Goal: Task Accomplishment & Management: Complete application form

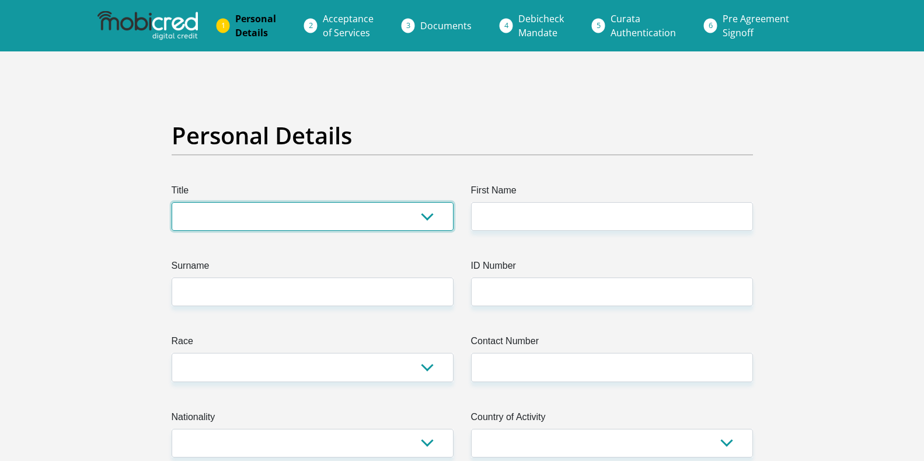
click at [376, 221] on select "Mr Ms Mrs Dr Other" at bounding box center [313, 216] width 282 height 29
click at [172, 202] on select "Mr Ms Mrs Dr Other" at bounding box center [313, 216] width 282 height 29
click at [220, 223] on select "Mr Ms Mrs Dr Other" at bounding box center [313, 216] width 282 height 29
select select "Ms"
click at [172, 202] on select "Mr Ms Mrs Dr Other" at bounding box center [313, 216] width 282 height 29
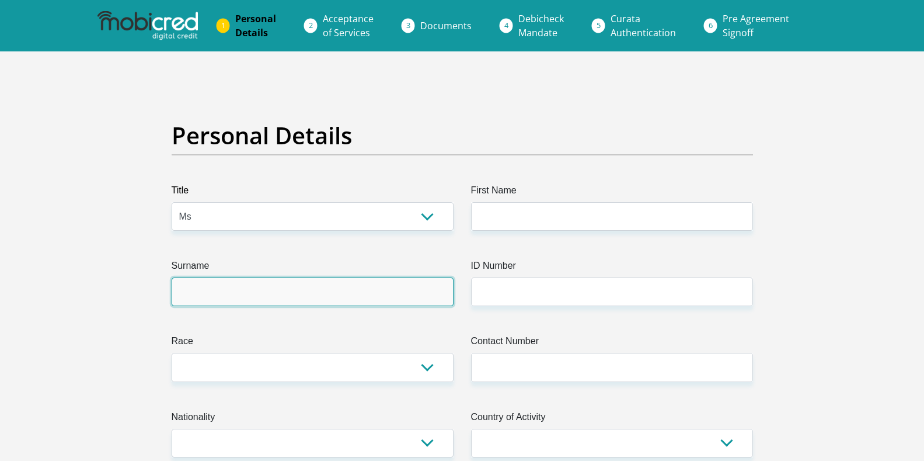
click at [354, 298] on input "Surname" at bounding box center [313, 291] width 282 height 29
type input "Magwentshu"
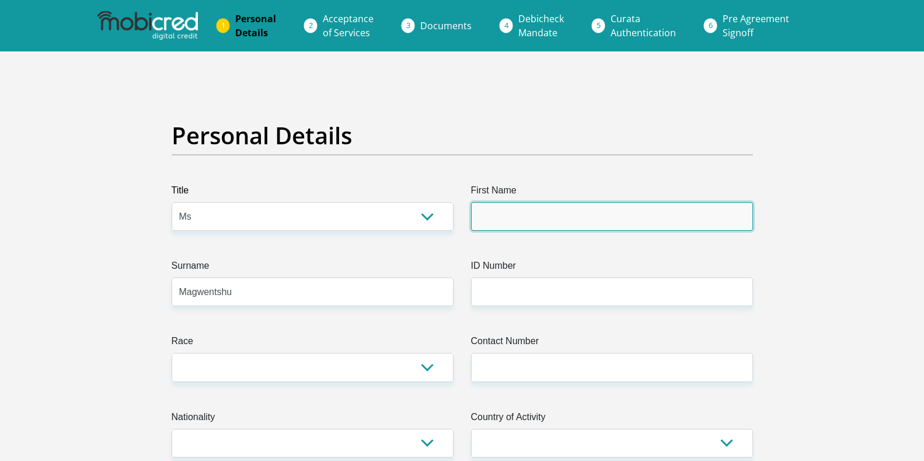
type input "Cwayita"
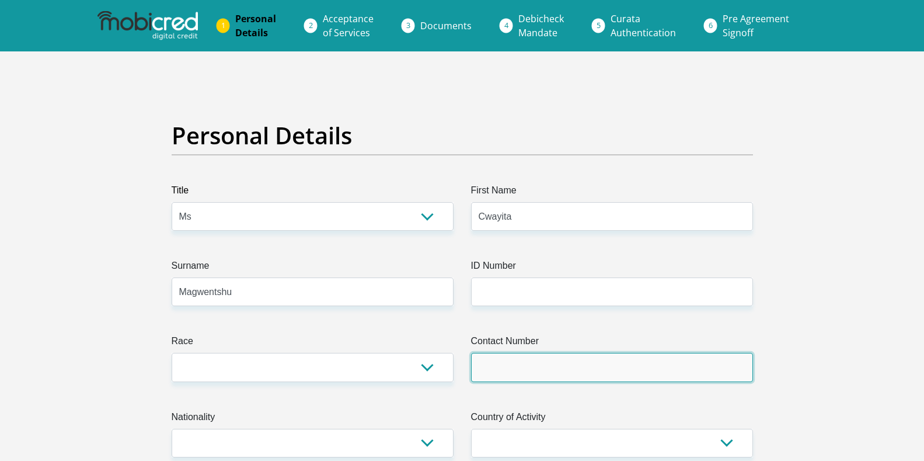
type input "0631560950"
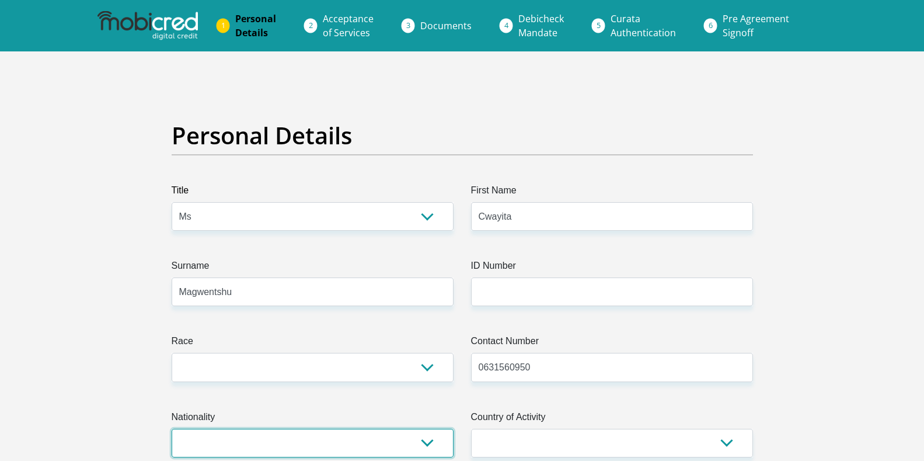
select select "ZAF"
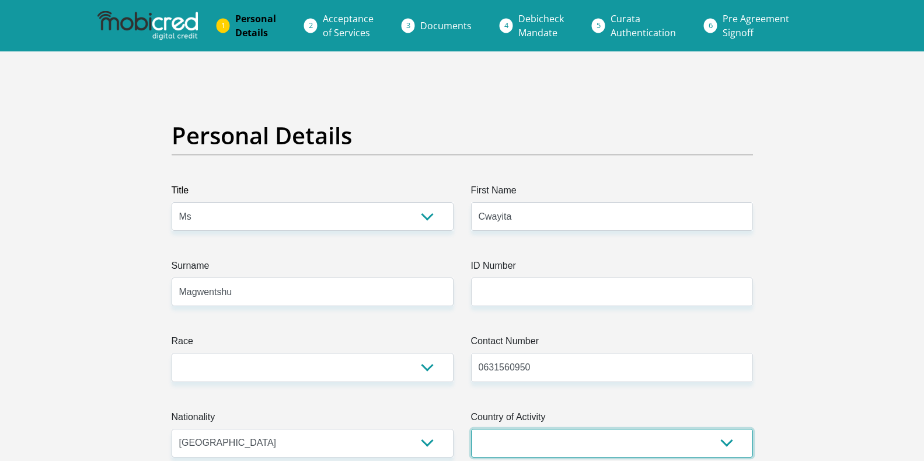
select select "ZAF"
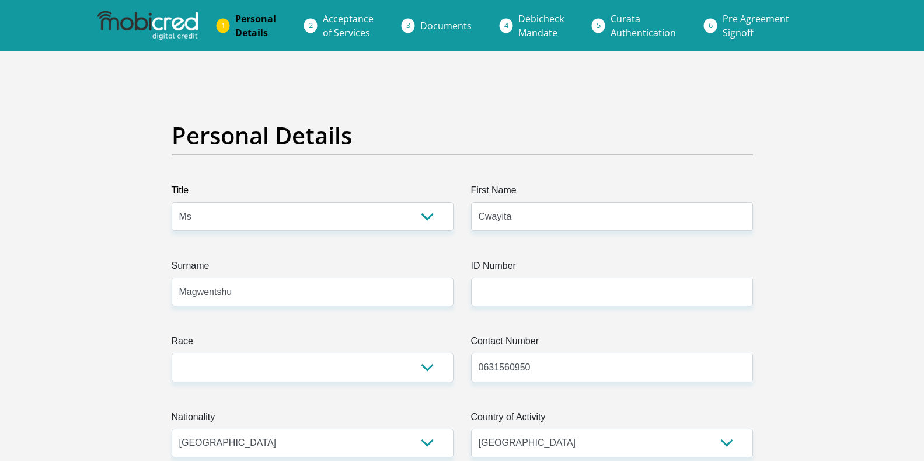
type input "10 sparaxis road mandalay"
type input "Cape Town"
type input "7785"
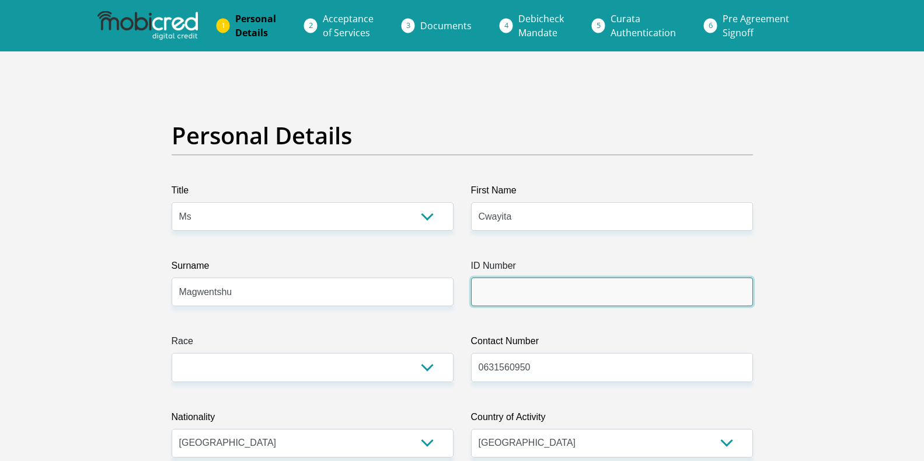
click at [516, 293] on input "ID Number" at bounding box center [612, 291] width 282 height 29
type input "8909190398085"
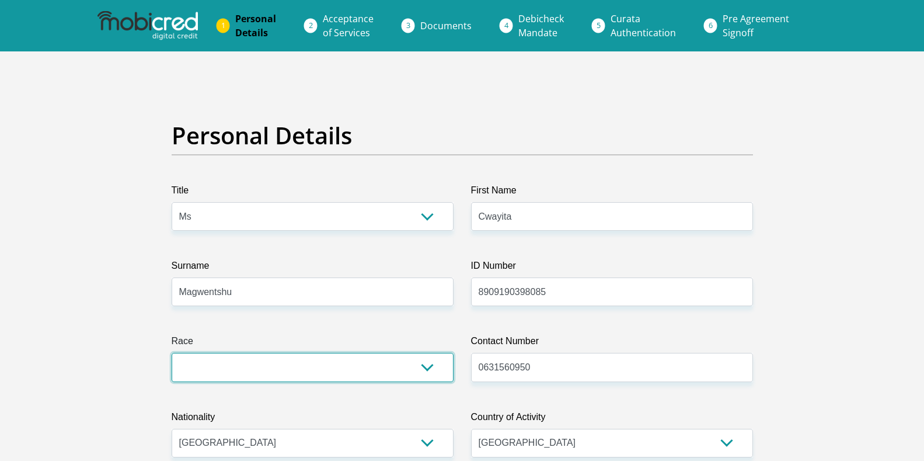
click at [420, 362] on select "Black Coloured Indian White Other" at bounding box center [313, 367] width 282 height 29
select select "1"
click at [172, 353] on select "Black Coloured Indian White Other" at bounding box center [313, 367] width 282 height 29
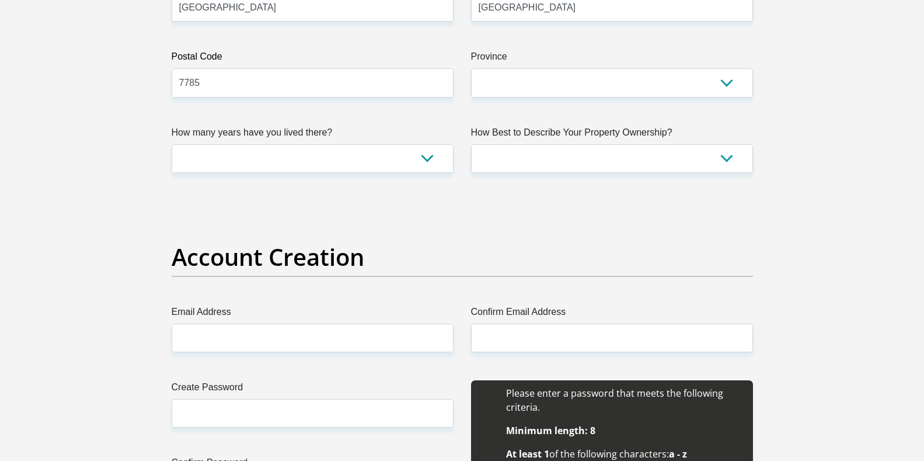
scroll to position [721, 0]
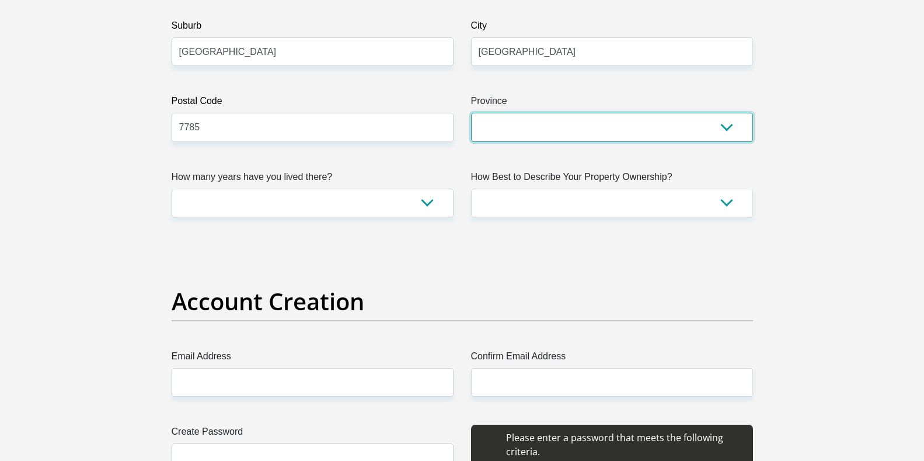
click at [654, 135] on select "Eastern Cape Free State Gauteng KwaZulu-Natal Limpopo Mpumalanga Northern Cape …" at bounding box center [612, 127] width 282 height 29
select select "Western Cape"
click at [471, 113] on select "Eastern Cape Free State Gauteng KwaZulu-Natal Limpopo Mpumalanga Northern Cape …" at bounding box center [612, 127] width 282 height 29
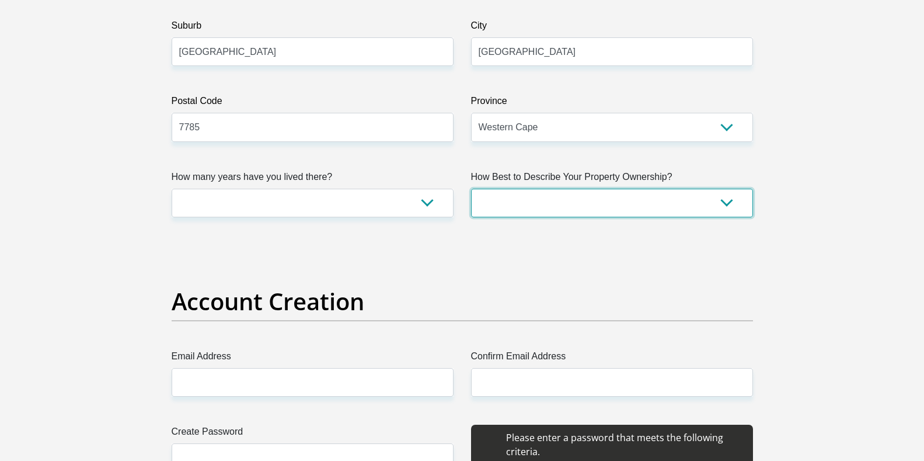
click at [505, 197] on select "Owned Rented Family Owned Company Dwelling" at bounding box center [612, 203] width 282 height 29
select select "parents"
click at [471, 189] on select "Owned Rented Family Owned Company Dwelling" at bounding box center [612, 203] width 282 height 29
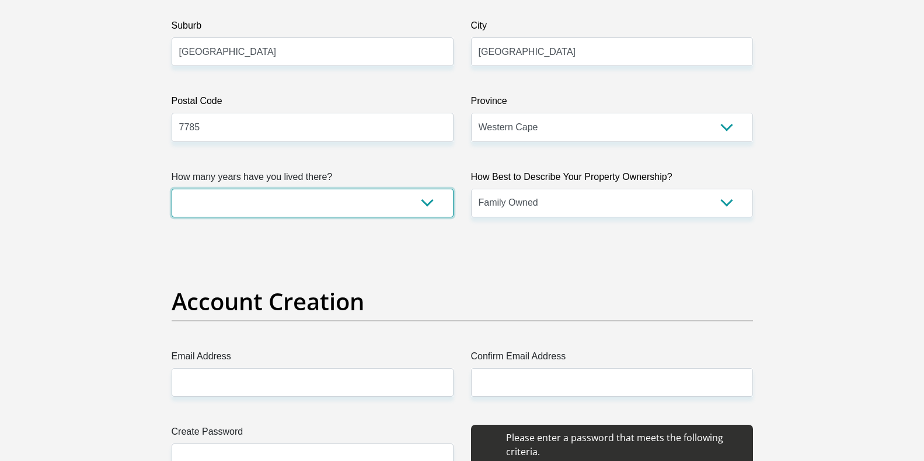
click at [411, 208] on select "less than 1 year 1-3 years 3-5 years 5+ years" at bounding box center [313, 203] width 282 height 29
select select "5"
click at [172, 189] on select "less than 1 year 1-3 years 3-5 years 5+ years" at bounding box center [313, 203] width 282 height 29
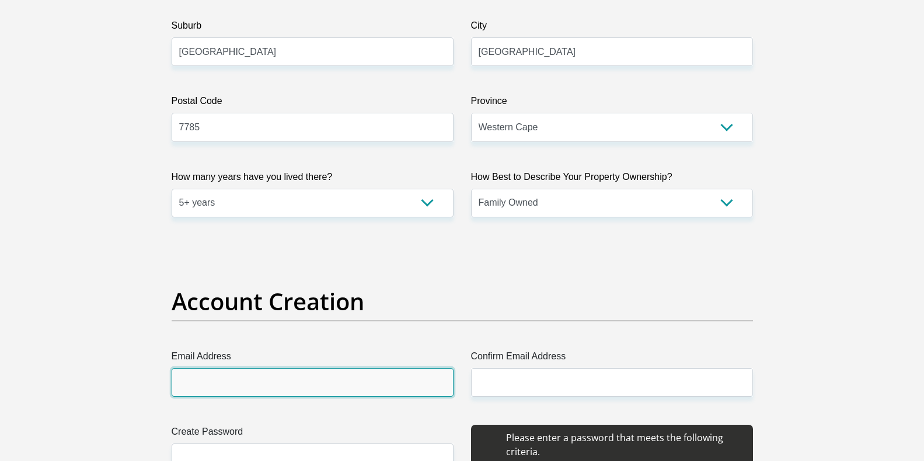
click at [228, 395] on input "Email Address" at bounding box center [313, 382] width 282 height 29
type input "camillamagwentshu@gmail.com"
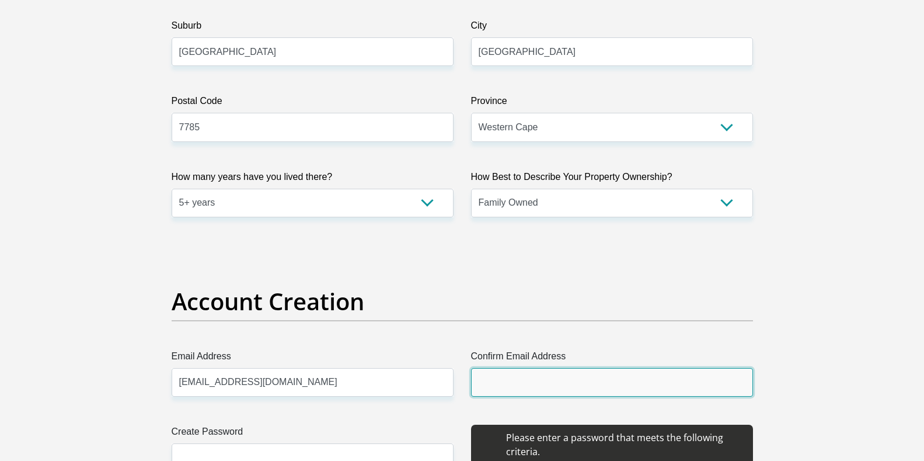
type input "camillamagwentshu@gmail.com"
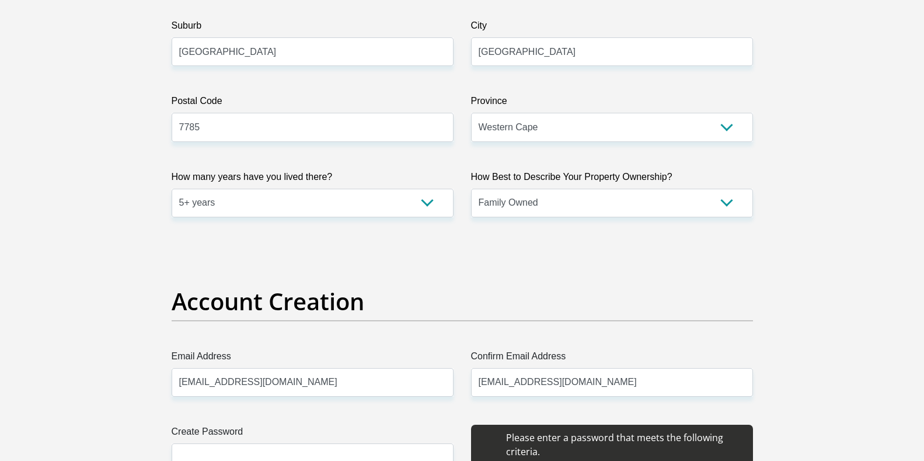
type input "Cwayita"
type input "Magwentshu"
type input "0631560950"
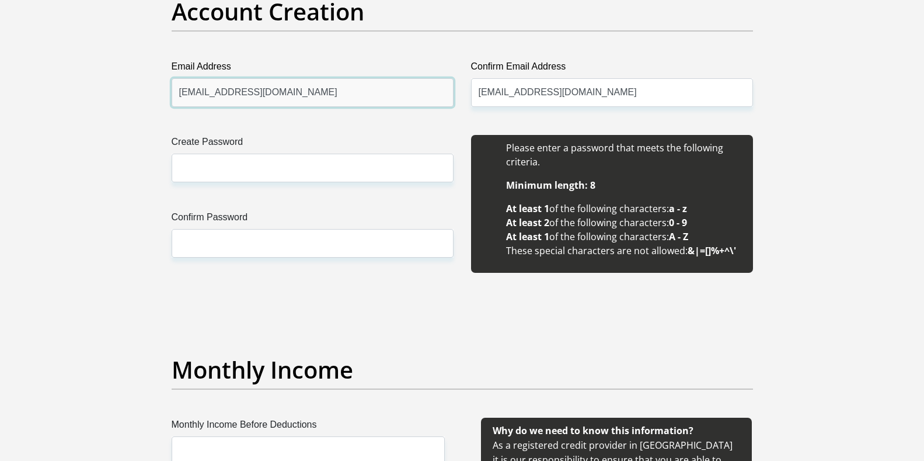
scroll to position [1006, 0]
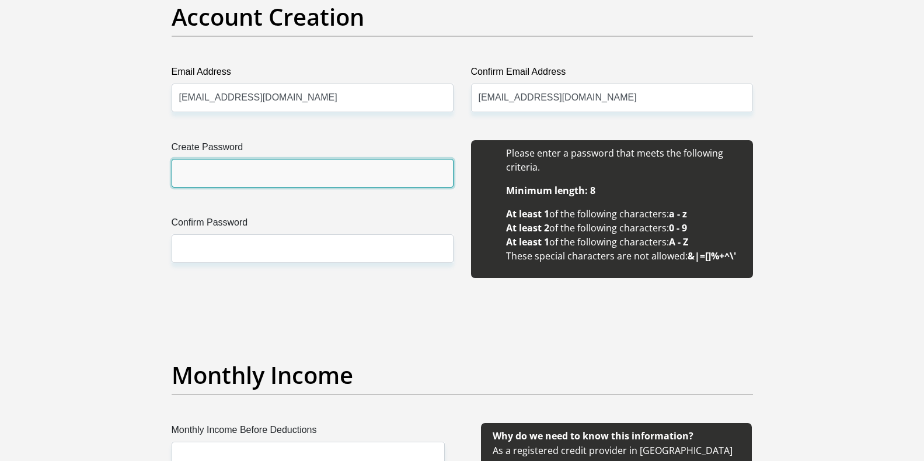
click at [335, 178] on input "Create Password" at bounding box center [313, 173] width 282 height 29
type input "Naledi11071"
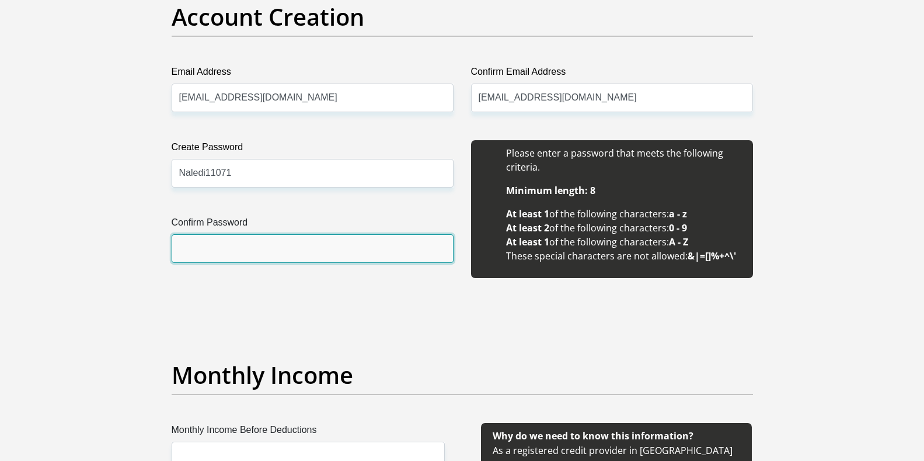
click at [274, 254] on input "Confirm Password" at bounding box center [313, 248] width 282 height 29
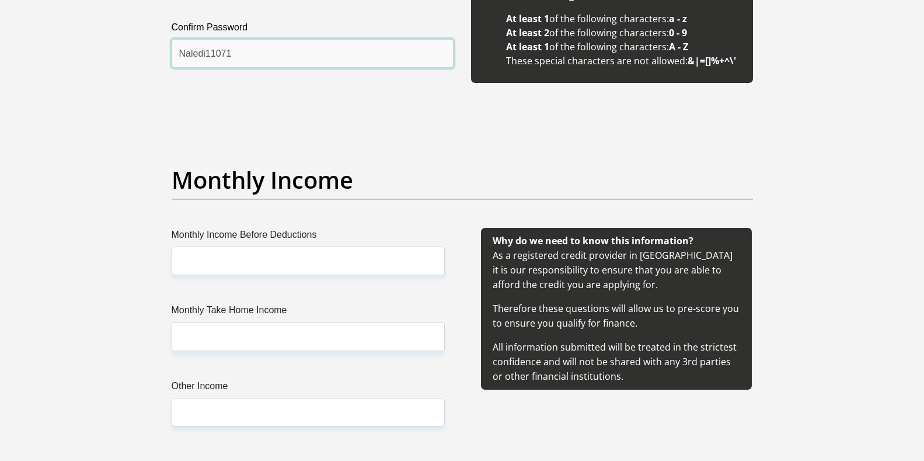
scroll to position [1184, 0]
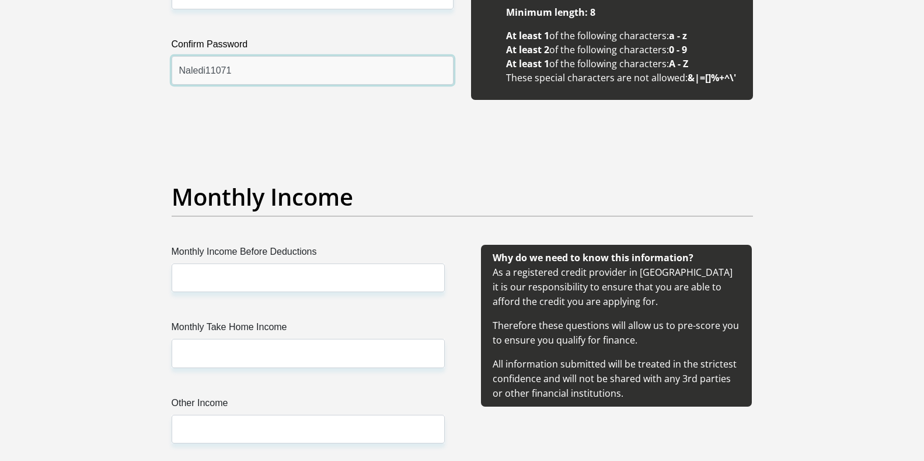
type input "Naledi11071"
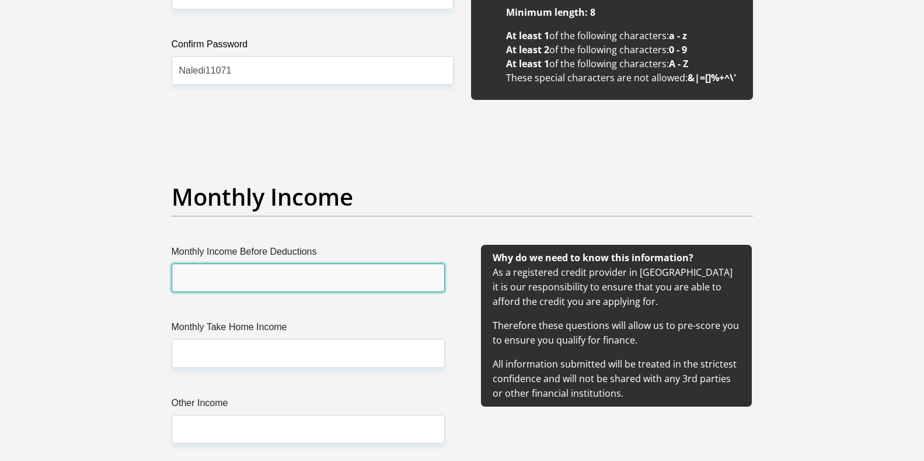
click at [355, 285] on input "Monthly Income Before Deductions" at bounding box center [308, 277] width 273 height 29
type input "25000"
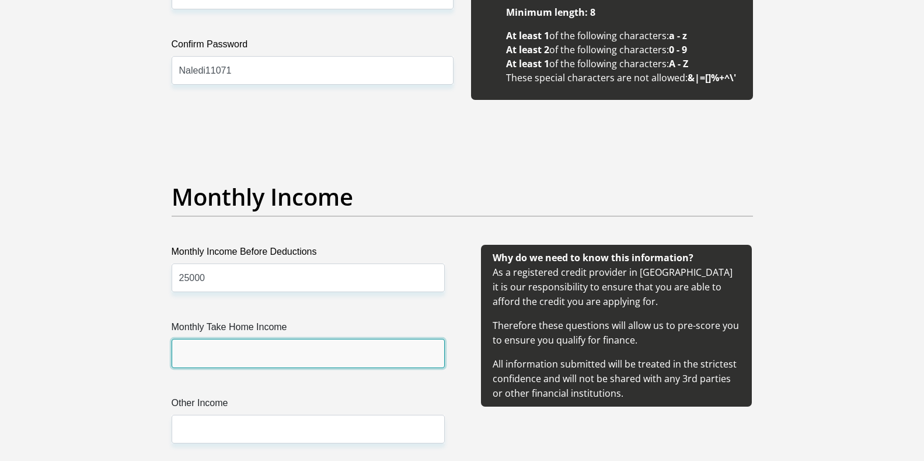
click at [306, 349] on input "Monthly Take Home Income" at bounding box center [308, 353] width 273 height 29
type input "18000"
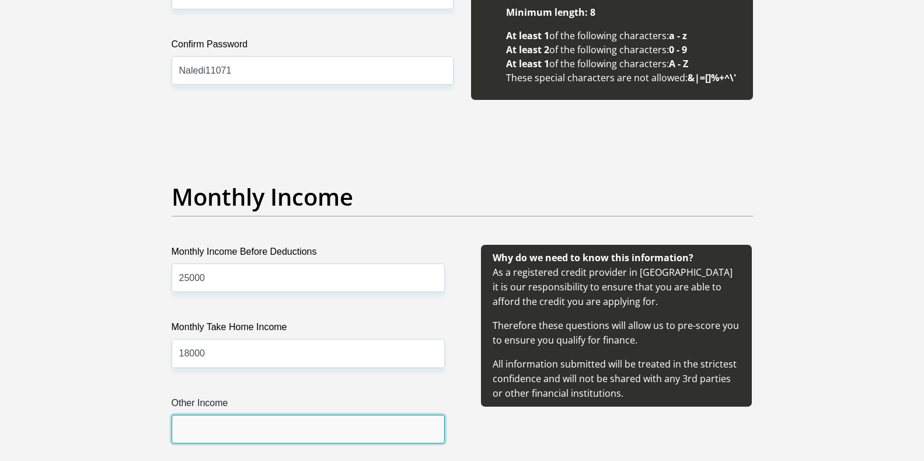
click at [274, 427] on input "Other Income" at bounding box center [308, 429] width 273 height 29
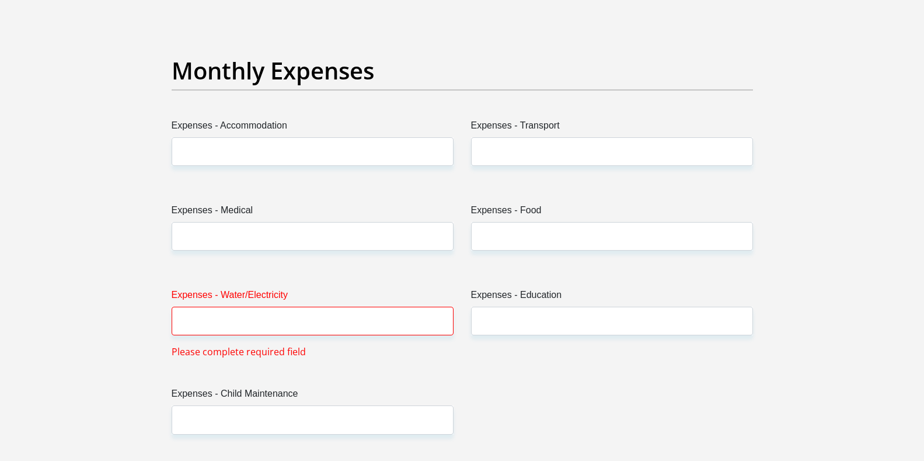
scroll to position [1613, 0]
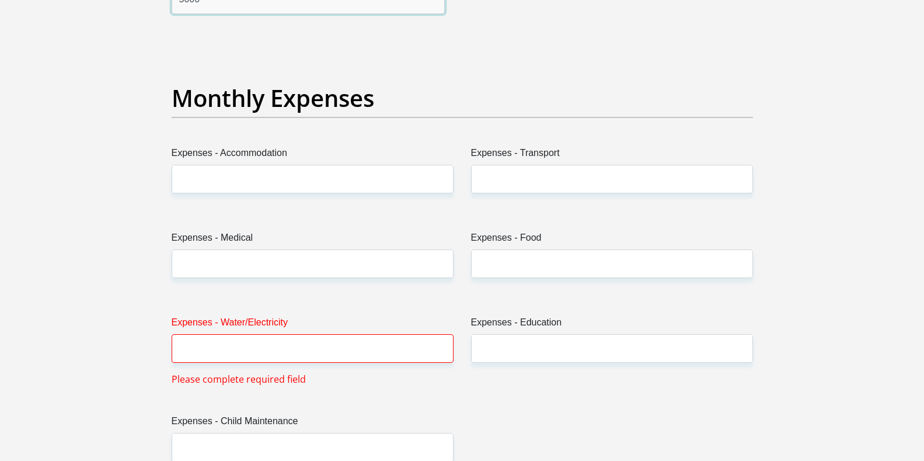
type input "5000"
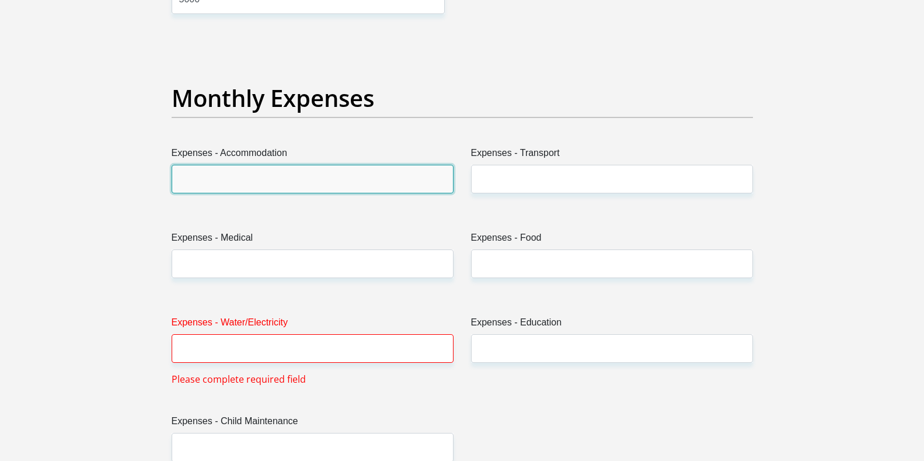
click at [359, 177] on input "Expenses - Accommodation" at bounding box center [313, 179] width 282 height 29
type input "3000"
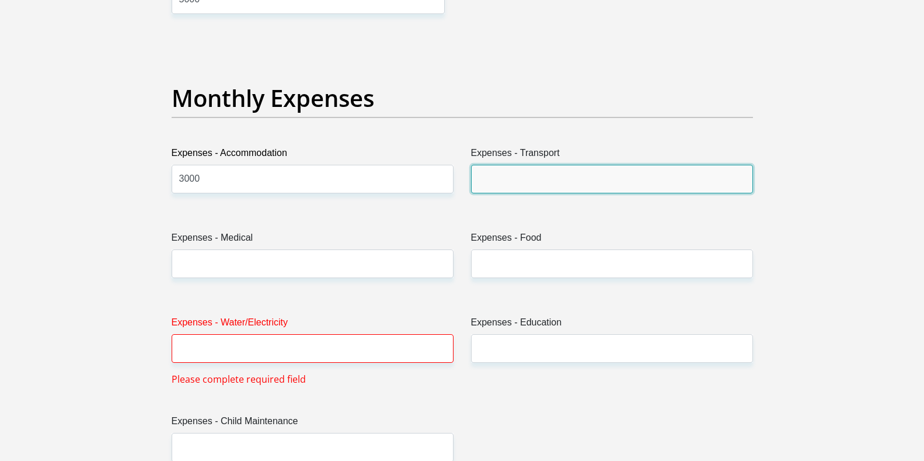
click at [532, 182] on input "Expenses - Transport" at bounding box center [612, 179] width 282 height 29
type input "1000"
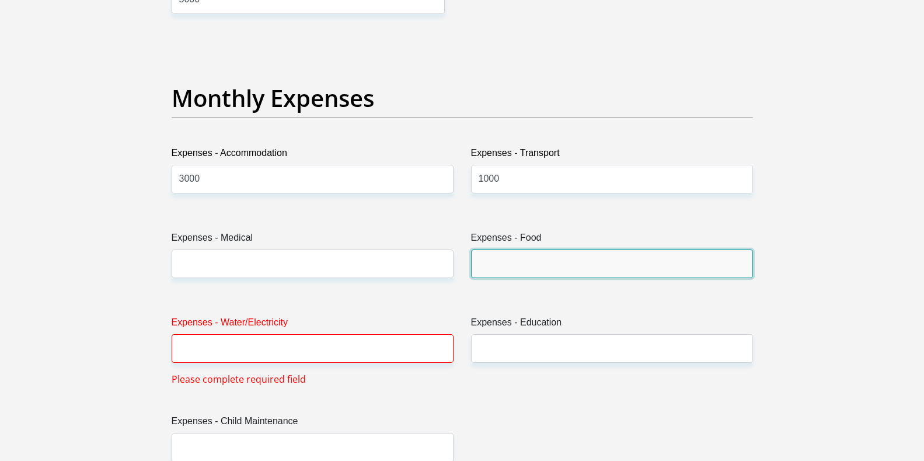
click at [498, 269] on input "Expenses - Food" at bounding box center [612, 263] width 282 height 29
type input "1"
type input "2000"
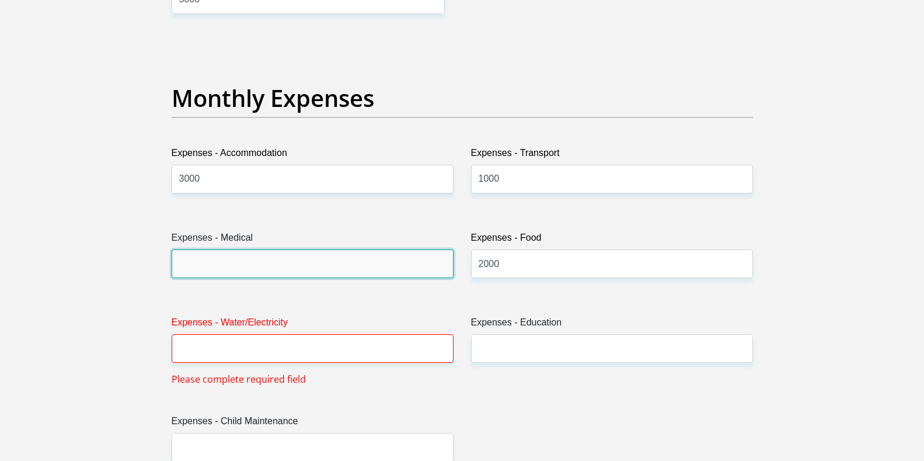
click at [326, 271] on input "Expenses - Medical" at bounding box center [313, 263] width 282 height 29
type input "12000"
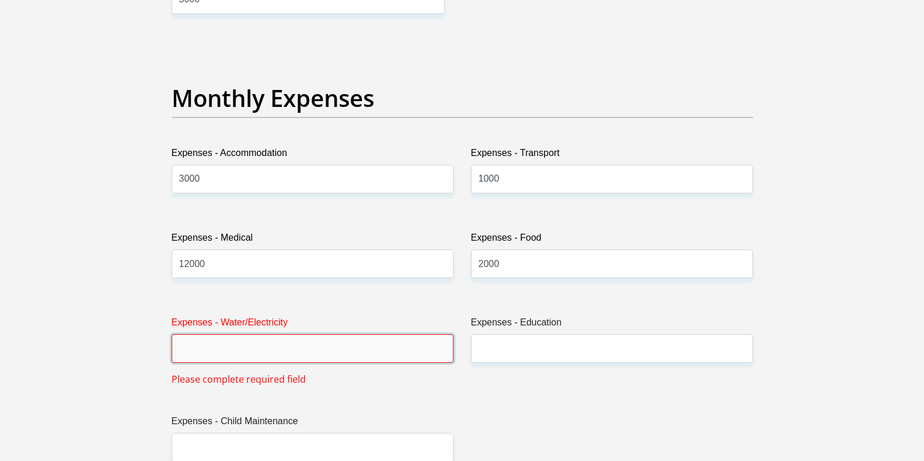
click at [269, 351] on input "Expenses - Water/Electricity" at bounding box center [313, 348] width 282 height 29
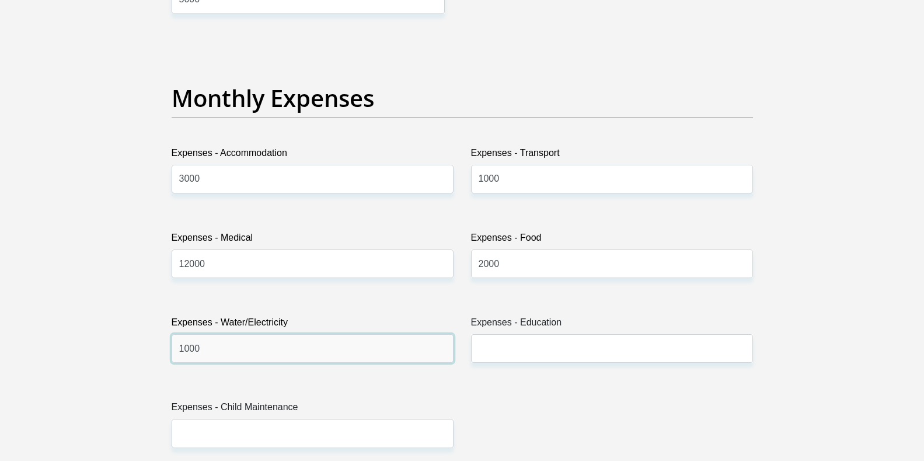
type input "1000"
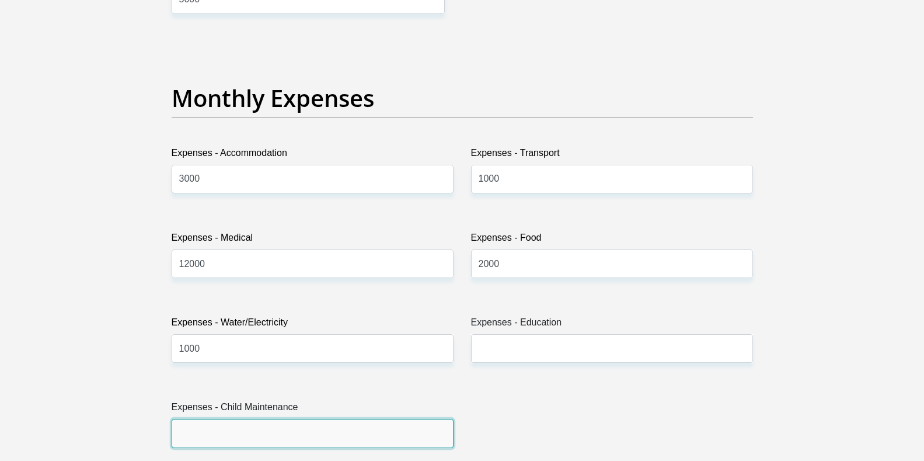
click at [300, 436] on input "Expenses - Child Maintenance" at bounding box center [313, 433] width 282 height 29
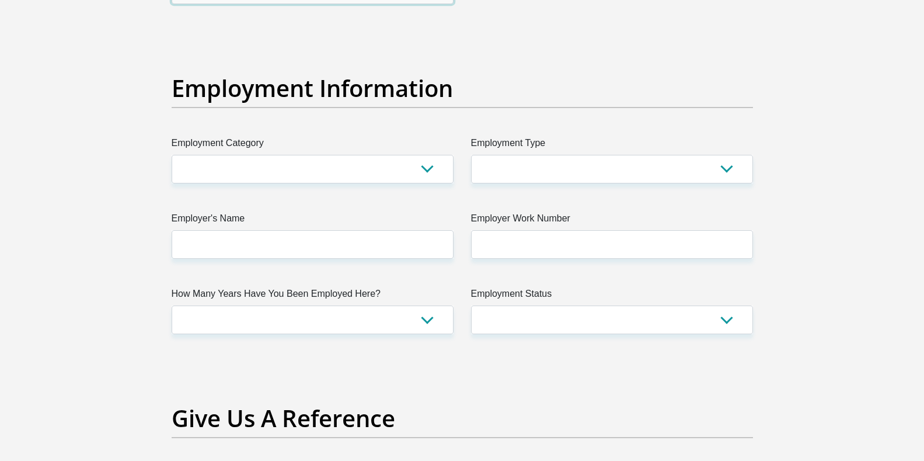
scroll to position [2068, 0]
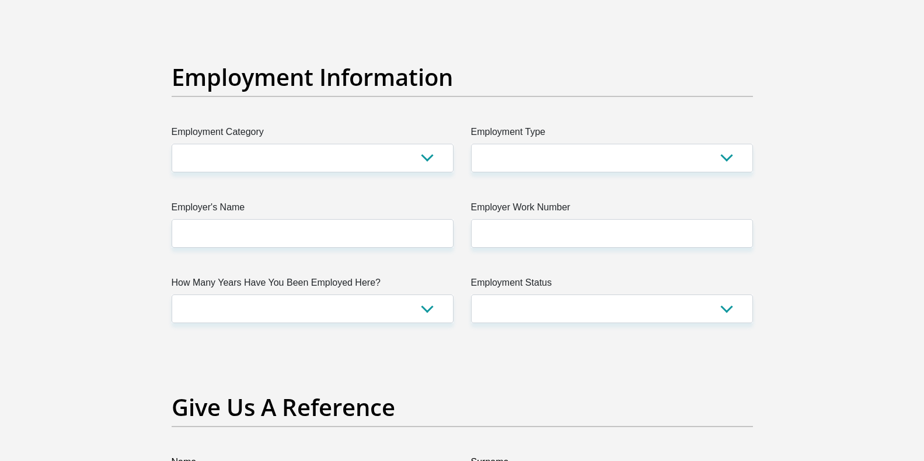
type input "0"
click at [376, 150] on select "AGRICULTURE ALCOHOL & TOBACCO CONSTRUCTION MATERIALS METALLURGY EQUIPMENT FOR R…" at bounding box center [313, 158] width 282 height 29
select select "18"
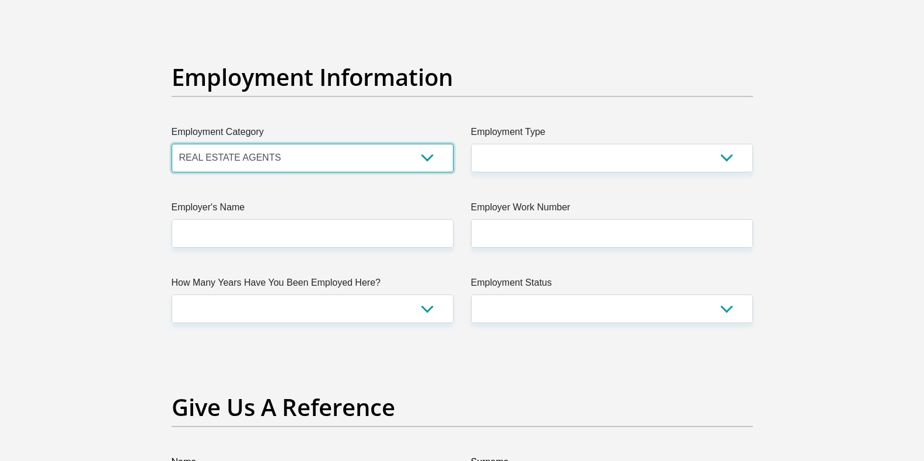
click at [172, 144] on select "AGRICULTURE ALCOHOL & TOBACCO CONSTRUCTION MATERIALS METALLURGY EQUIPMENT FOR R…" at bounding box center [313, 158] width 282 height 29
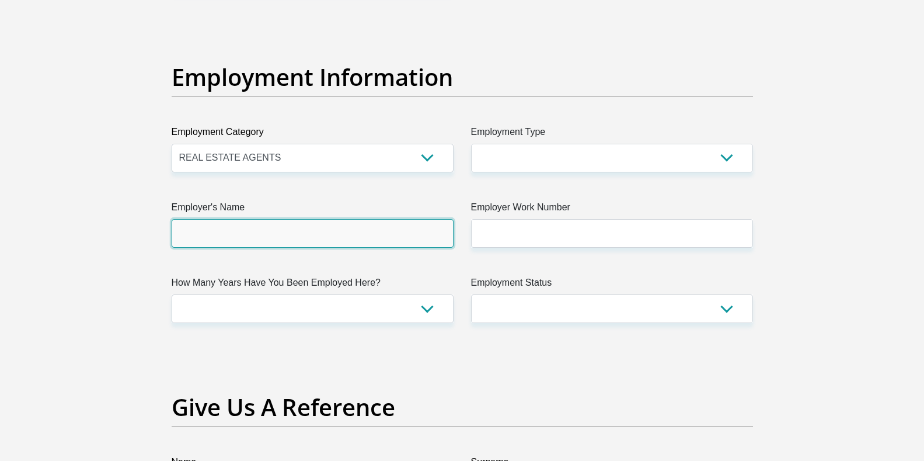
click at [228, 225] on input "Employer's Name" at bounding box center [313, 233] width 282 height 29
type input "exp"
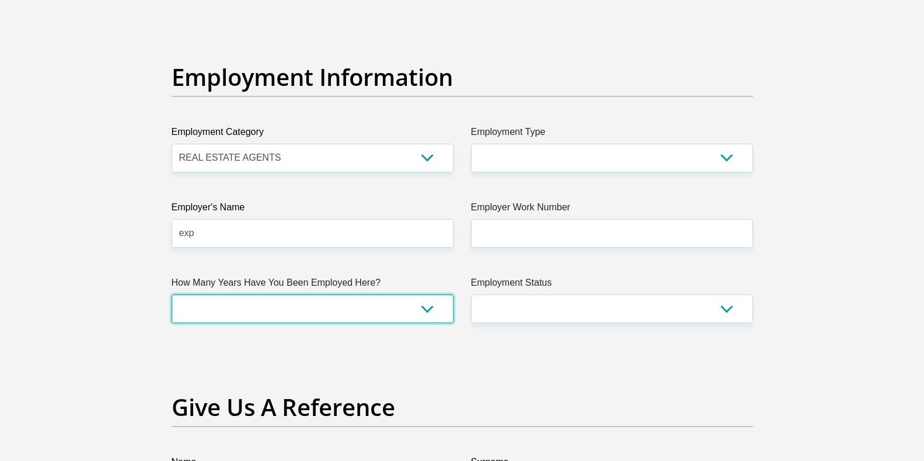
click at [227, 313] on select "less than 1 year 1-3 years 3-5 years 5+ years" at bounding box center [313, 308] width 282 height 29
select select "24"
click at [172, 294] on select "less than 1 year 1-3 years 3-5 years 5+ years" at bounding box center [313, 308] width 282 height 29
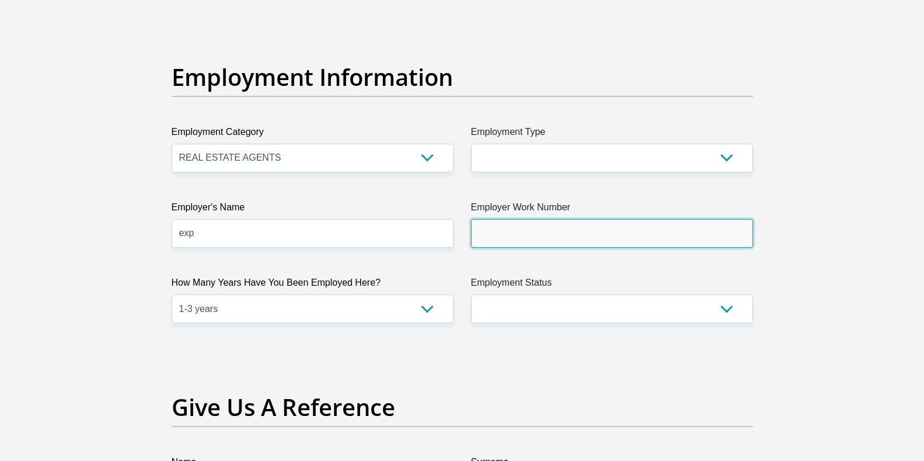
click at [519, 227] on input "Employer Work Number" at bounding box center [612, 233] width 282 height 29
type input "0739963009"
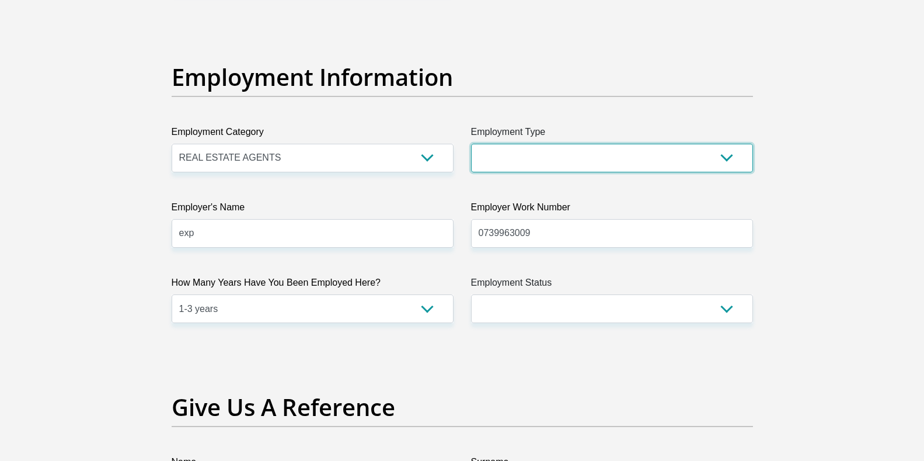
click at [526, 163] on select "College/Lecturer Craft Seller Creative Driver Executive Farmer Forces - Non Com…" at bounding box center [612, 158] width 282 height 29
select select "Executive"
click at [471, 144] on select "College/Lecturer Craft Seller Creative Driver Executive Farmer Forces - Non Com…" at bounding box center [612, 158] width 282 height 29
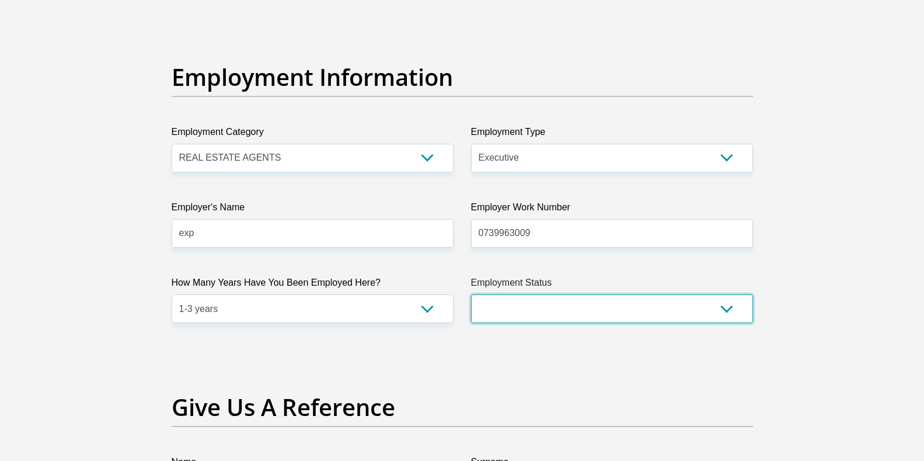
click at [499, 307] on select "Permanent/Full-time Part-time/Casual Contract Worker Self-Employed Housewife Re…" at bounding box center [612, 308] width 282 height 29
select select "1"
click at [471, 294] on select "Permanent/Full-time Part-time/Casual Contract Worker Self-Employed Housewife Re…" at bounding box center [612, 308] width 282 height 29
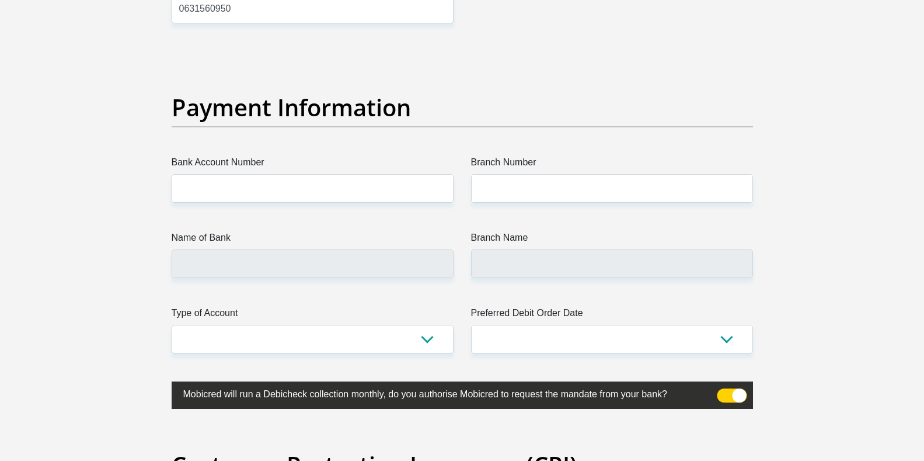
scroll to position [2662, 0]
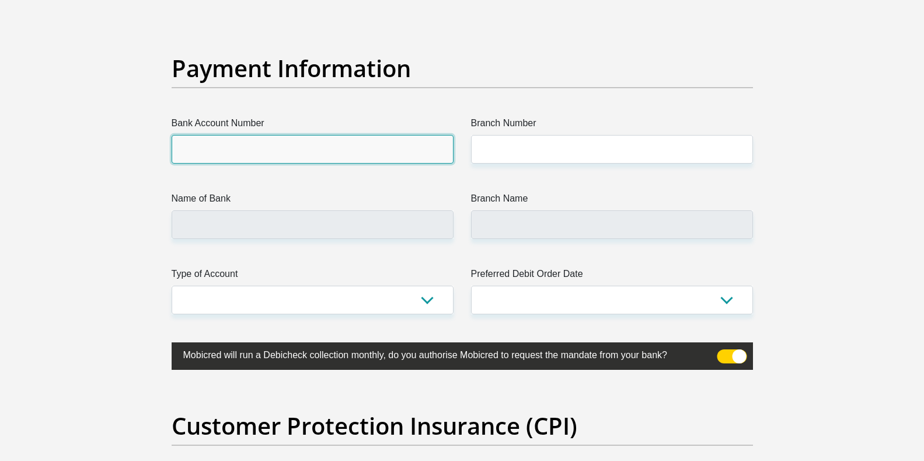
click at [221, 145] on input "Bank Account Number" at bounding box center [313, 149] width 282 height 29
click at [253, 157] on input "Bank Account Number" at bounding box center [313, 149] width 282 height 29
click at [272, 154] on input "Bank Account Number" at bounding box center [313, 149] width 282 height 29
click at [272, 152] on input "Bank Account Number" at bounding box center [313, 149] width 282 height 29
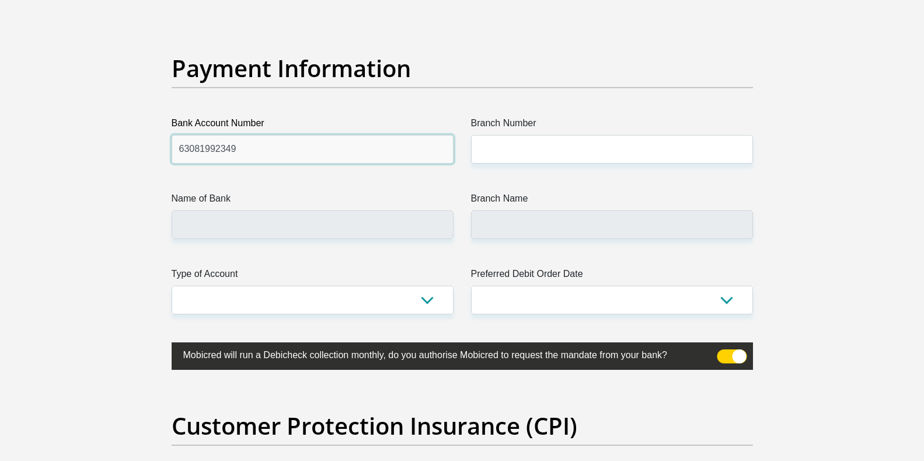
type input "63081992349"
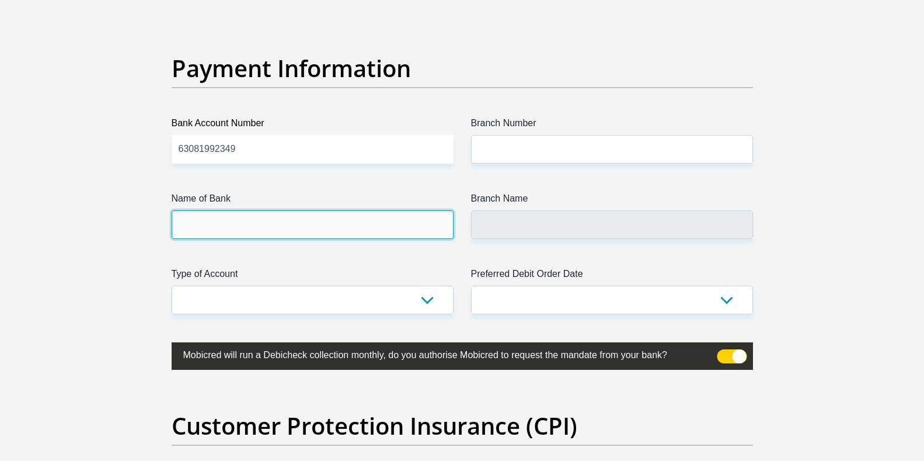
click at [254, 225] on input "Name of Bank" at bounding box center [313, 224] width 282 height 29
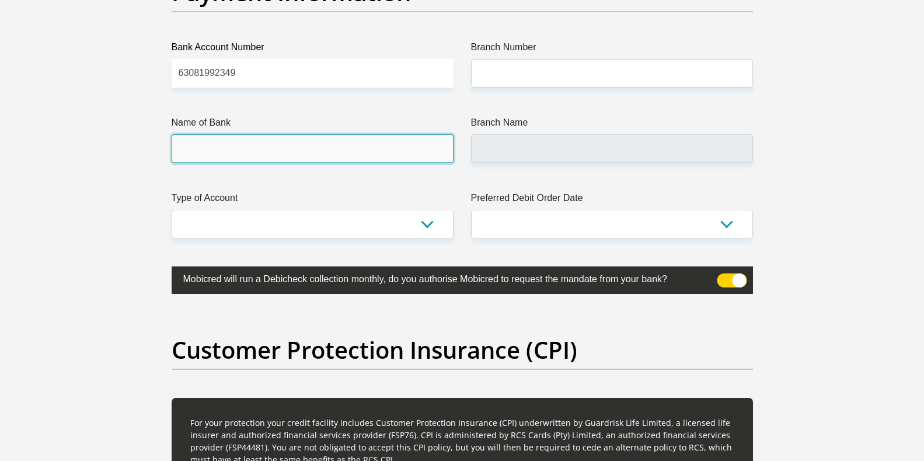
scroll to position [2699, 0]
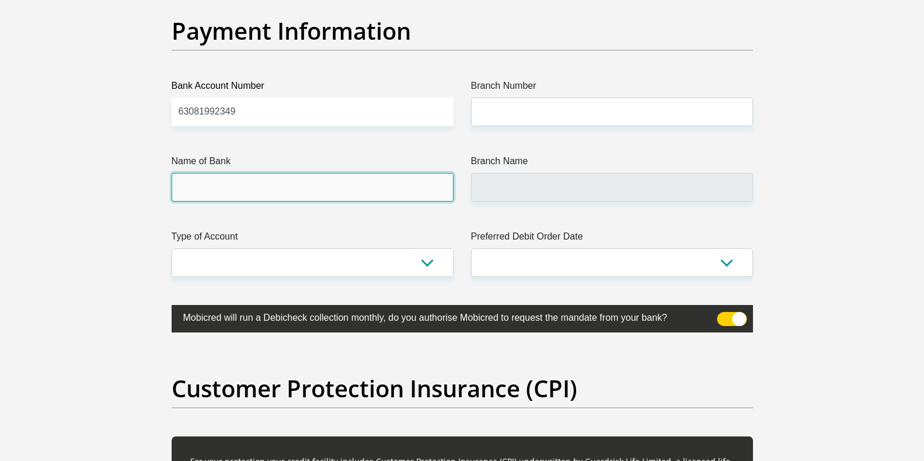
click at [251, 190] on input "Name of Bank" at bounding box center [313, 187] width 282 height 29
click at [251, 187] on input "Name of Bank" at bounding box center [313, 187] width 282 height 29
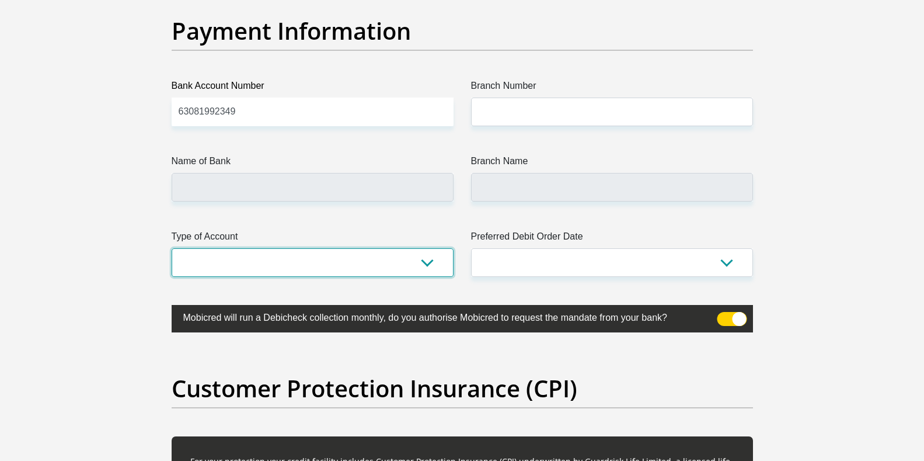
click at [254, 263] on select "Cheque Savings" at bounding box center [313, 262] width 282 height 29
select select "SAV"
click at [172, 248] on select "Cheque Savings" at bounding box center [313, 262] width 282 height 29
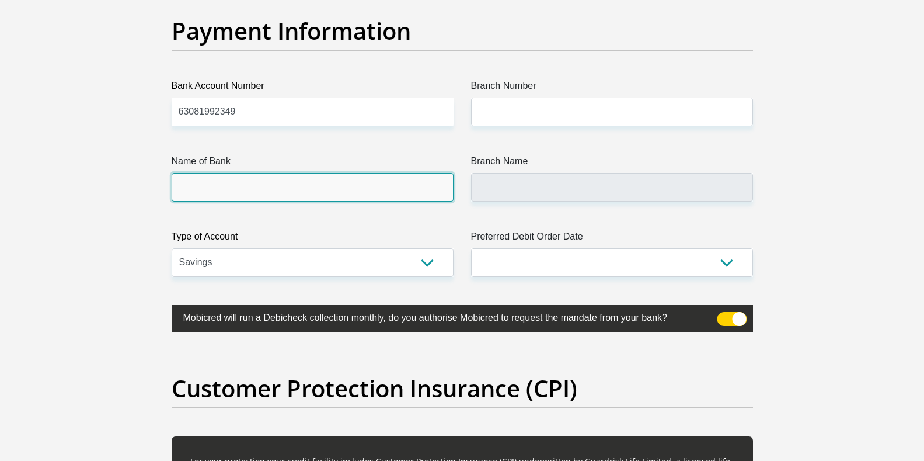
click at [212, 175] on input "Name of Bank" at bounding box center [313, 187] width 282 height 29
click at [212, 183] on input "Name of Bank" at bounding box center [313, 187] width 282 height 29
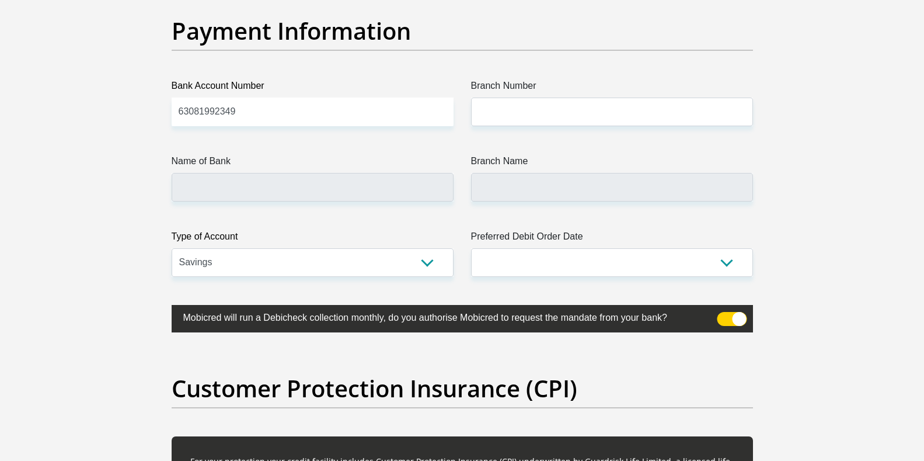
click at [215, 161] on label "Name of Bank" at bounding box center [313, 163] width 282 height 19
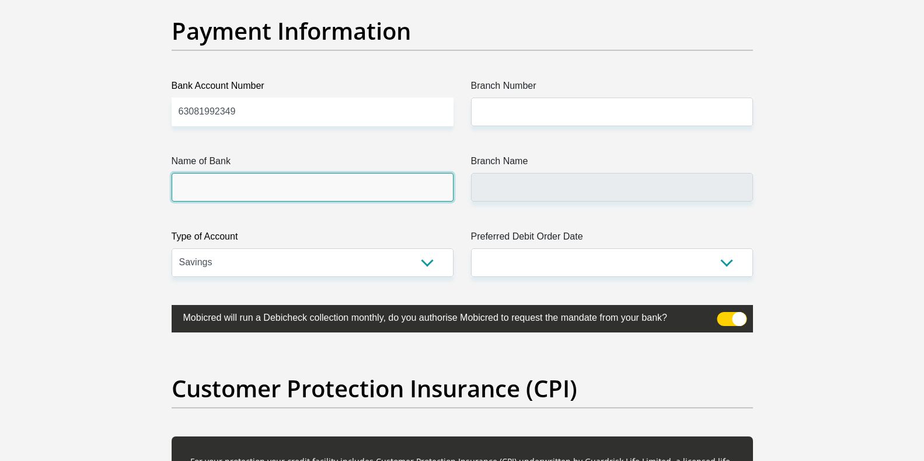
click at [215, 173] on input "Name of Bank" at bounding box center [313, 187] width 282 height 29
click at [215, 192] on input "Name of Bank" at bounding box center [313, 187] width 282 height 29
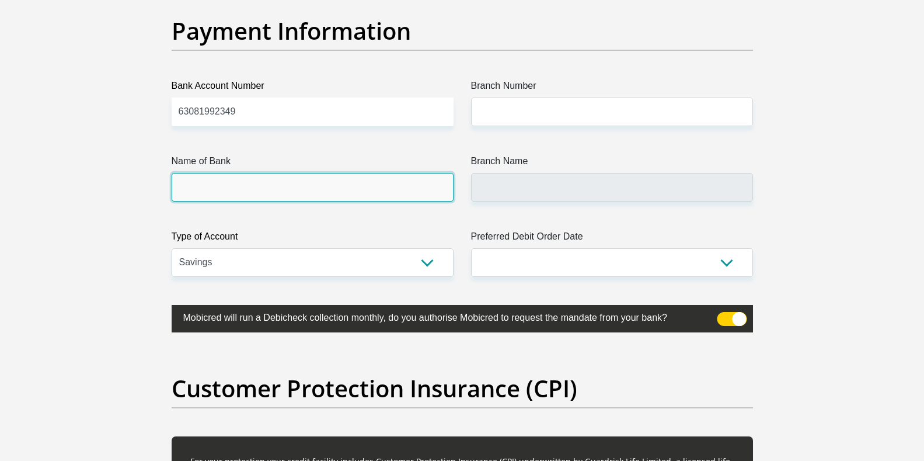
click at [215, 192] on input "Name of Bank" at bounding box center [313, 187] width 282 height 29
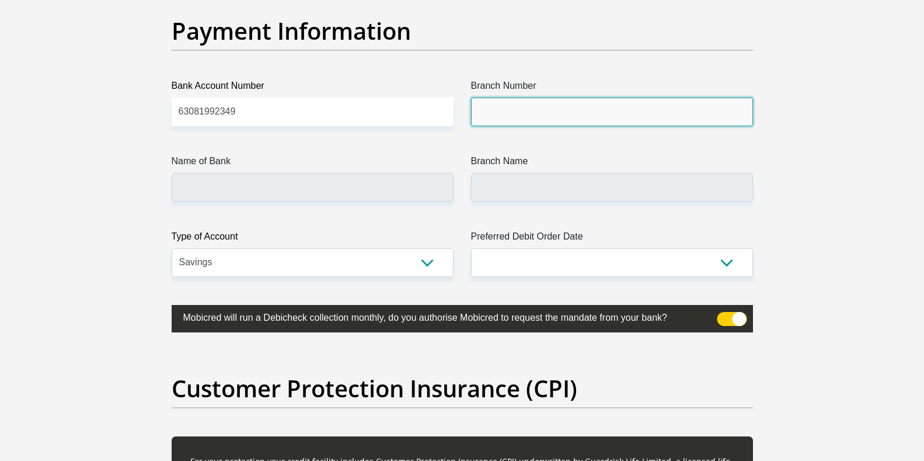
click at [515, 102] on input "Branch Number" at bounding box center [612, 112] width 282 height 29
type input "250655"
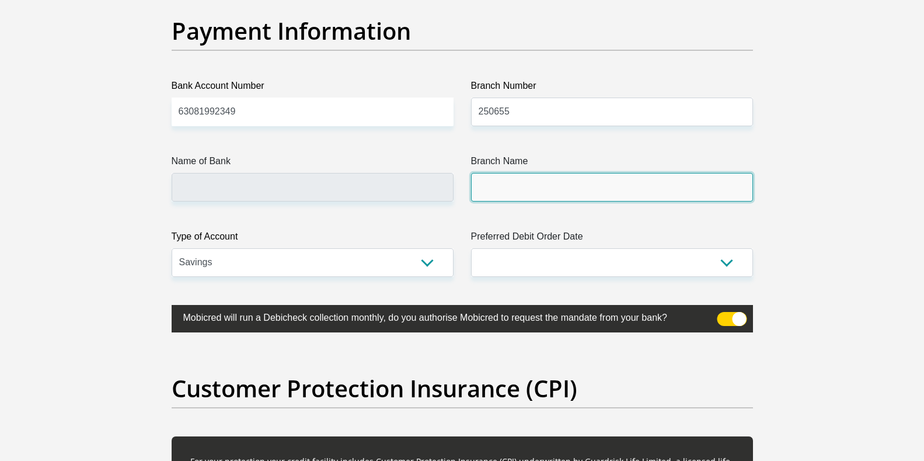
click at [502, 182] on input "Branch Name" at bounding box center [612, 187] width 282 height 29
type input "FIRSTRAND BANK"
type input "BRANCH 560"
click at [550, 189] on input "BRANCH 560" at bounding box center [612, 187] width 282 height 29
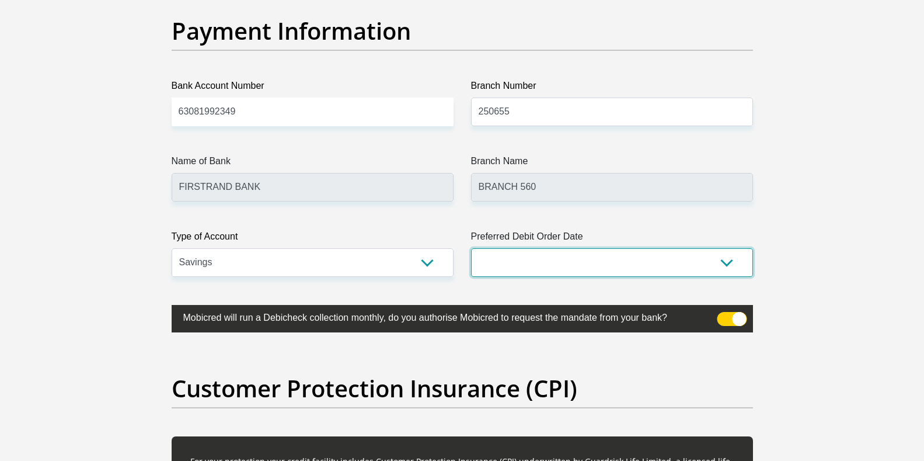
click at [640, 259] on select "1st 2nd 3rd 4th 5th 7th 18th 19th 20th 21st 22nd 23rd 24th 25th 26th 27th 28th …" at bounding box center [612, 262] width 282 height 29
select select "30"
click at [471, 248] on select "1st 2nd 3rd 4th 5th 7th 18th 19th 20th 21st 22nd 23rd 24th 25th 26th 27th 28th …" at bounding box center [612, 262] width 282 height 29
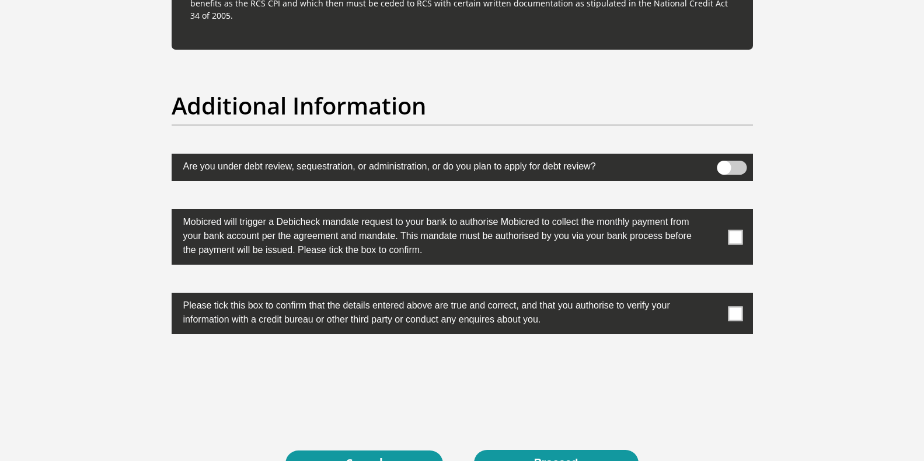
scroll to position [3653, 0]
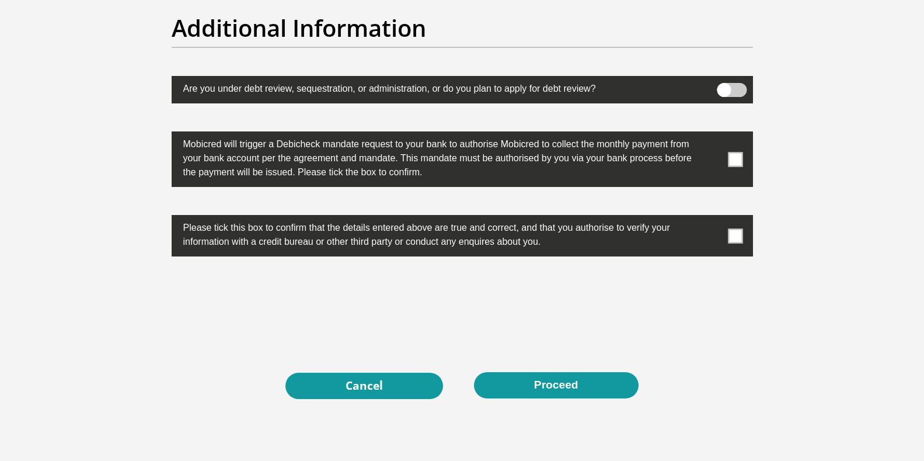
click at [734, 86] on span at bounding box center [732, 90] width 30 height 14
click at [724, 86] on input "checkbox" at bounding box center [724, 86] width 0 height 0
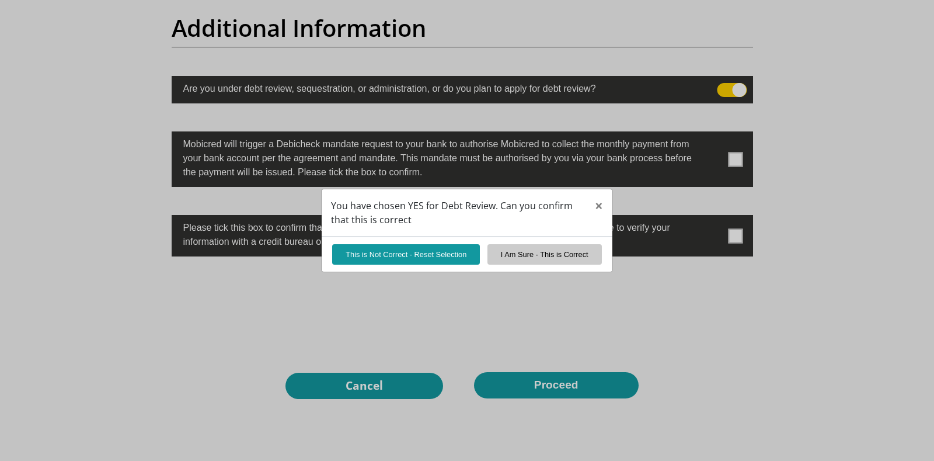
click at [735, 151] on div "You have chosen YES for Debt Review. Can you confirm that this is correct × Thi…" at bounding box center [467, 230] width 934 height 461
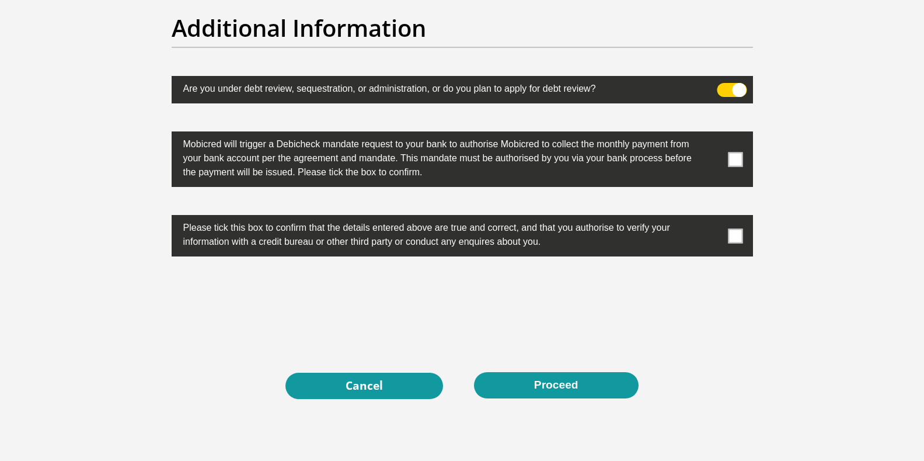
click at [735, 164] on span at bounding box center [735, 159] width 15 height 15
click at [712, 134] on input "checkbox" at bounding box center [712, 134] width 0 height 0
click at [736, 236] on span at bounding box center [735, 235] width 15 height 15
click at [712, 218] on input "checkbox" at bounding box center [712, 218] width 0 height 0
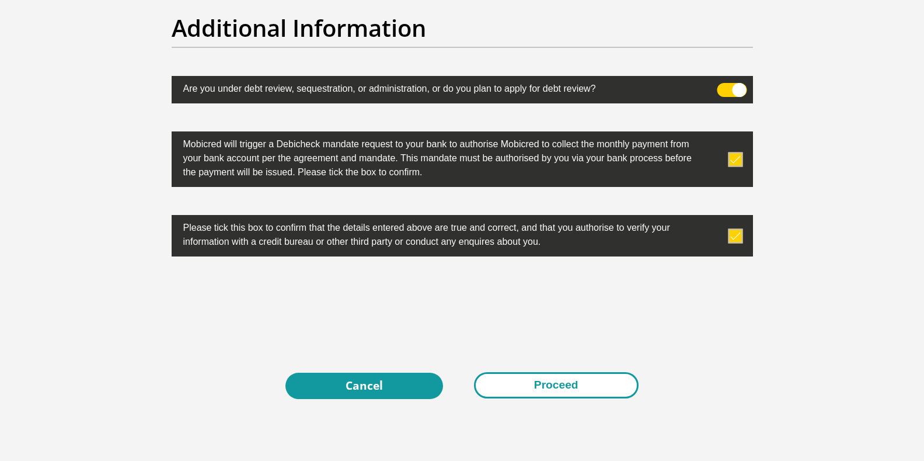
click at [575, 387] on button "Proceed" at bounding box center [556, 385] width 165 height 26
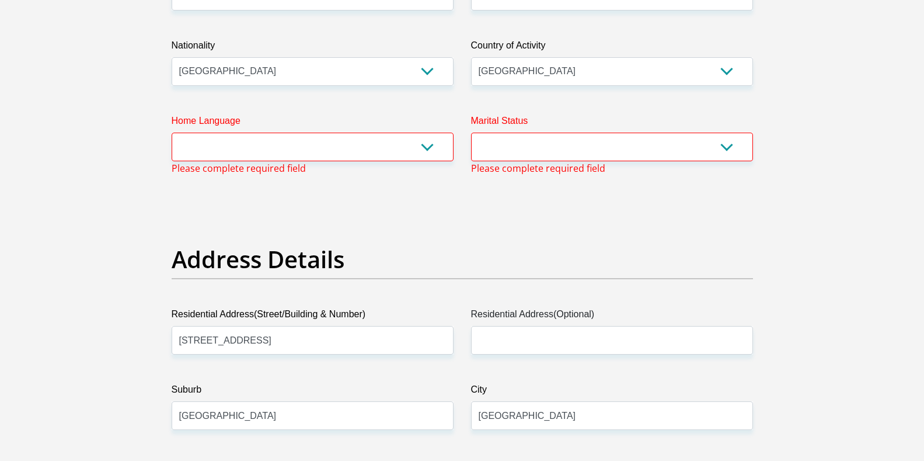
scroll to position [357, 0]
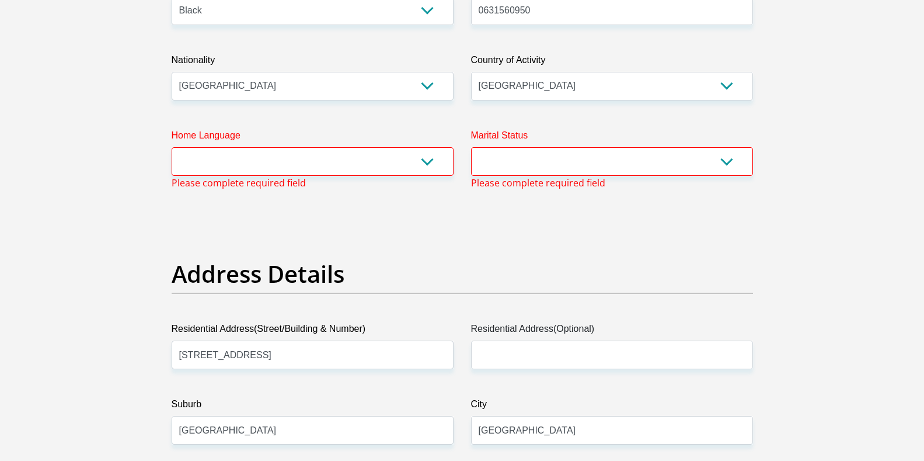
click at [363, 140] on label "Home Language" at bounding box center [313, 137] width 282 height 19
click at [363, 147] on select "Afrikaans English Sepedi South Ndebele Southern Sotho Swati Tsonga Tswana Venda…" at bounding box center [313, 161] width 282 height 29
click at [361, 164] on select "Afrikaans English Sepedi South Ndebele Southern Sotho Swati Tsonga Tswana Venda…" at bounding box center [313, 161] width 282 height 29
select select "xho"
click at [172, 147] on select "Afrikaans English Sepedi South Ndebele Southern Sotho Swati Tsonga Tswana Venda…" at bounding box center [313, 161] width 282 height 29
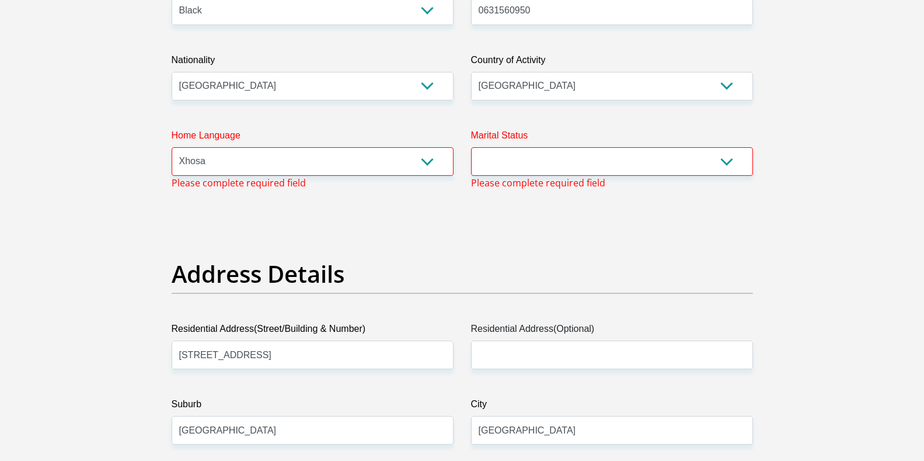
click at [192, 310] on div "Address Details" at bounding box center [462, 291] width 599 height 62
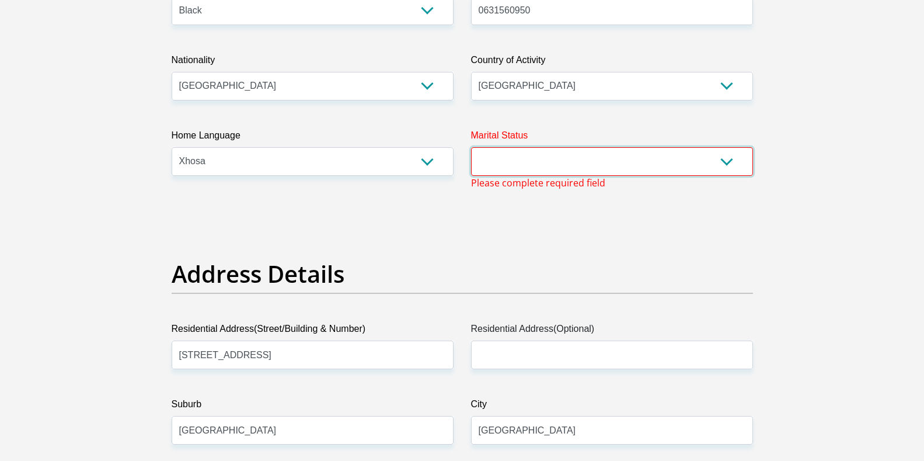
click at [505, 165] on select "Married ANC Single Divorced Widowed Married COP or Customary Law" at bounding box center [612, 161] width 282 height 29
select select "2"
click at [471, 147] on select "Married ANC Single Divorced Widowed Married COP or Customary Law" at bounding box center [612, 161] width 282 height 29
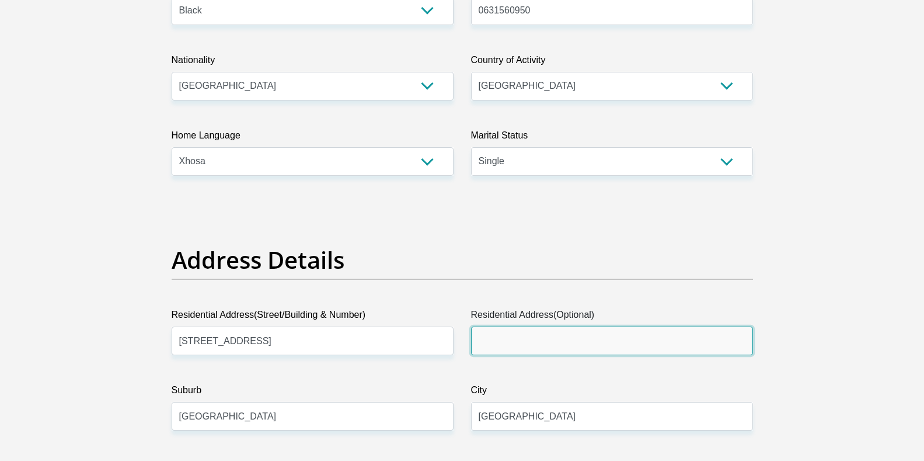
click at [502, 340] on input "Residential Address(Optional)" at bounding box center [612, 340] width 282 height 29
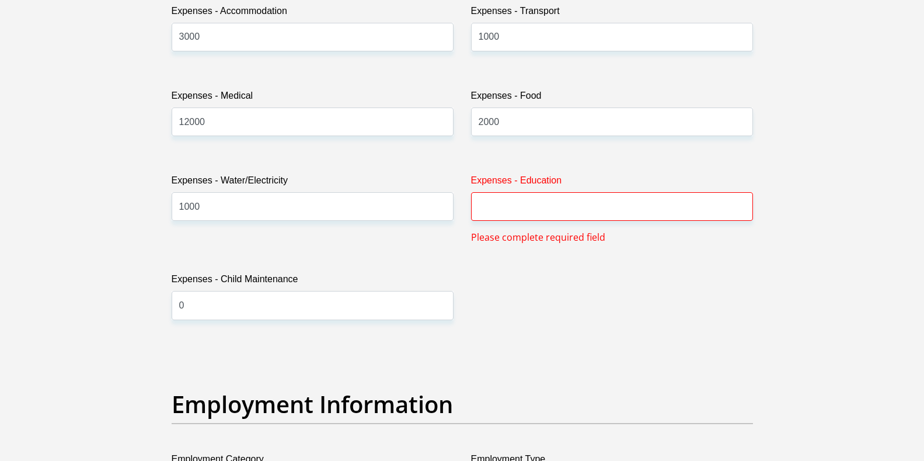
scroll to position [1739, 0]
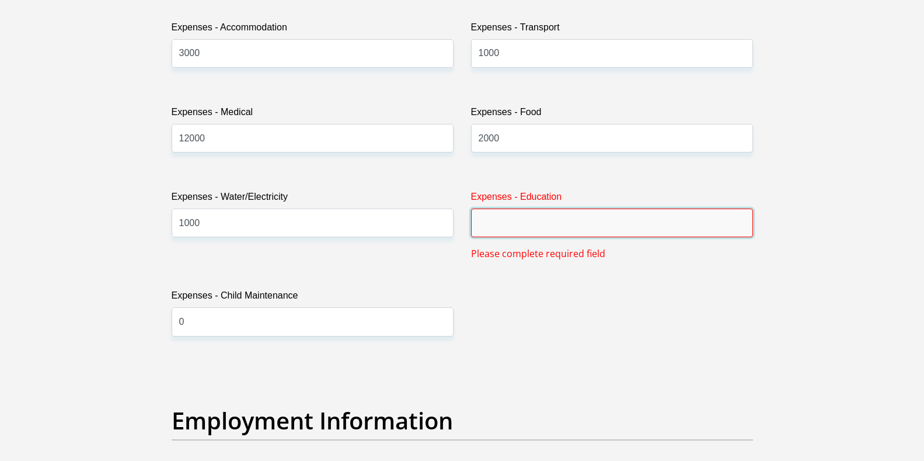
click at [611, 226] on input "Expenses - Education" at bounding box center [612, 222] width 282 height 29
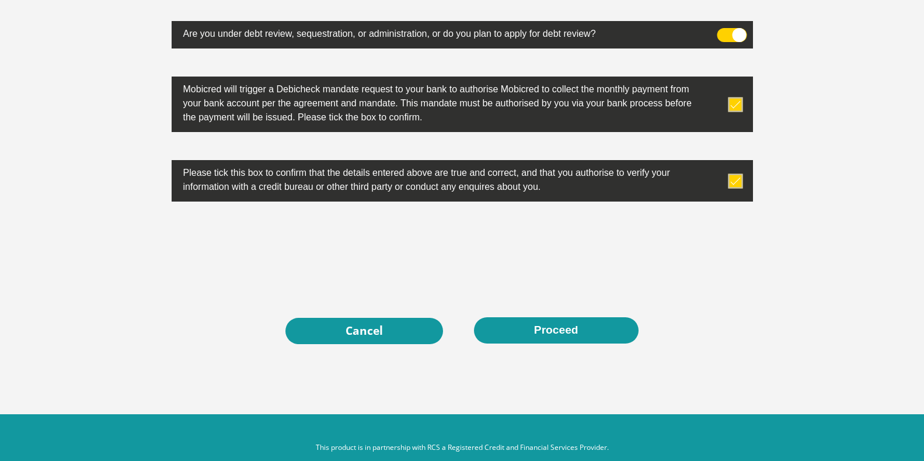
scroll to position [3729, 0]
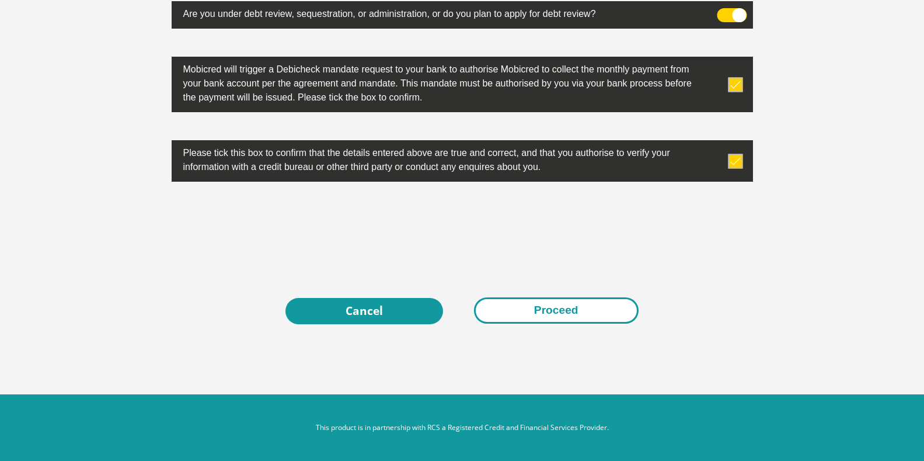
type input "00"
click at [555, 307] on button "Proceed" at bounding box center [556, 310] width 165 height 26
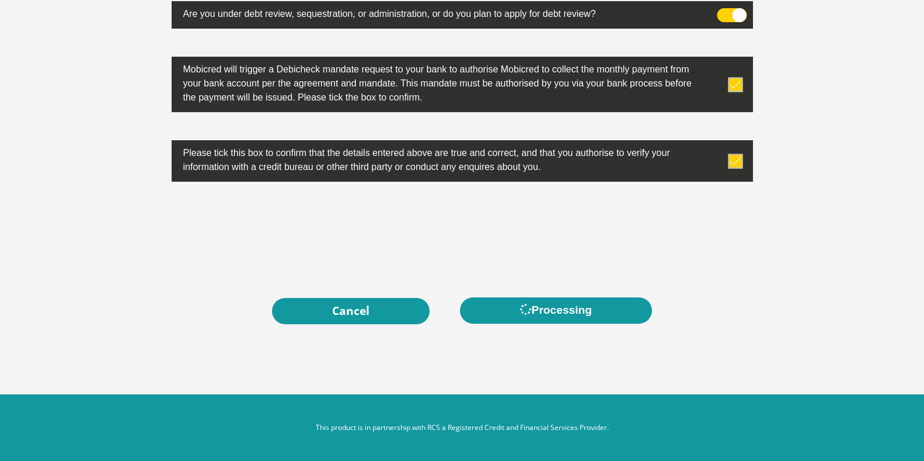
scroll to position [0, 0]
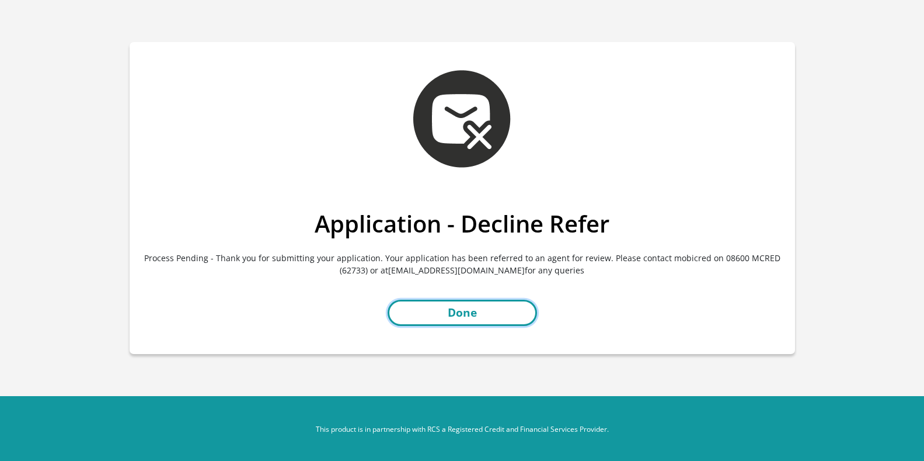
click at [481, 318] on link "Done" at bounding box center [463, 313] width 150 height 26
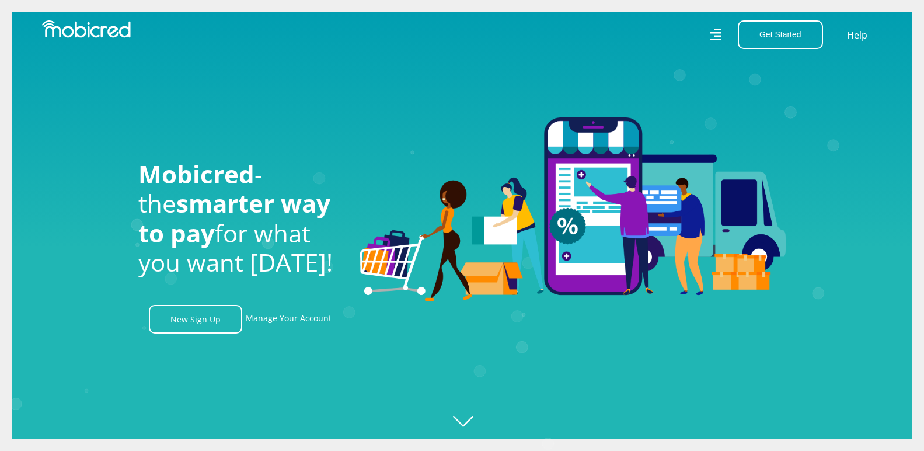
scroll to position [0, 1332]
